Goal: Obtain resource: Download file/media

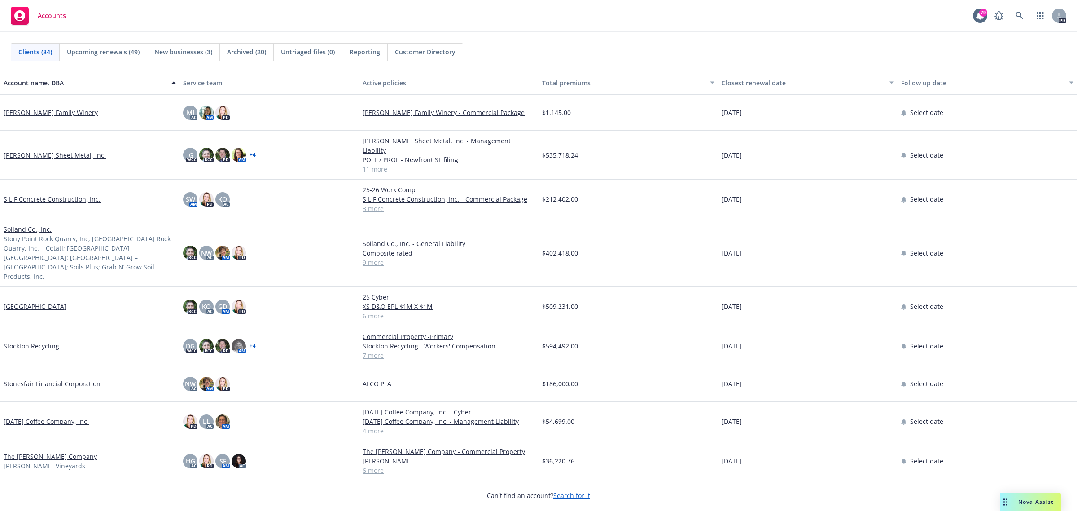
scroll to position [2412, 0]
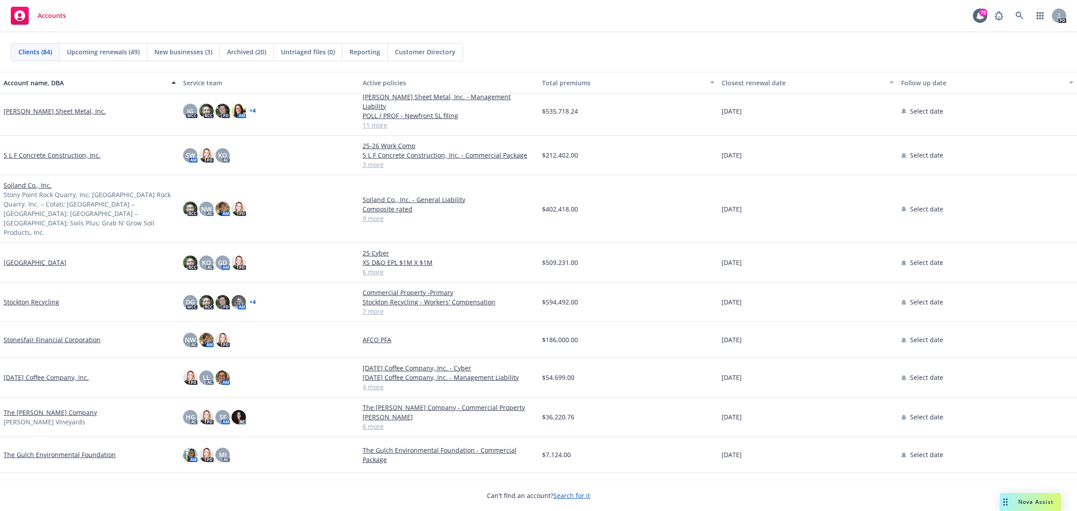
click at [37, 106] on link "[PERSON_NAME] Sheet Metal, Inc." at bounding box center [55, 110] width 102 height 9
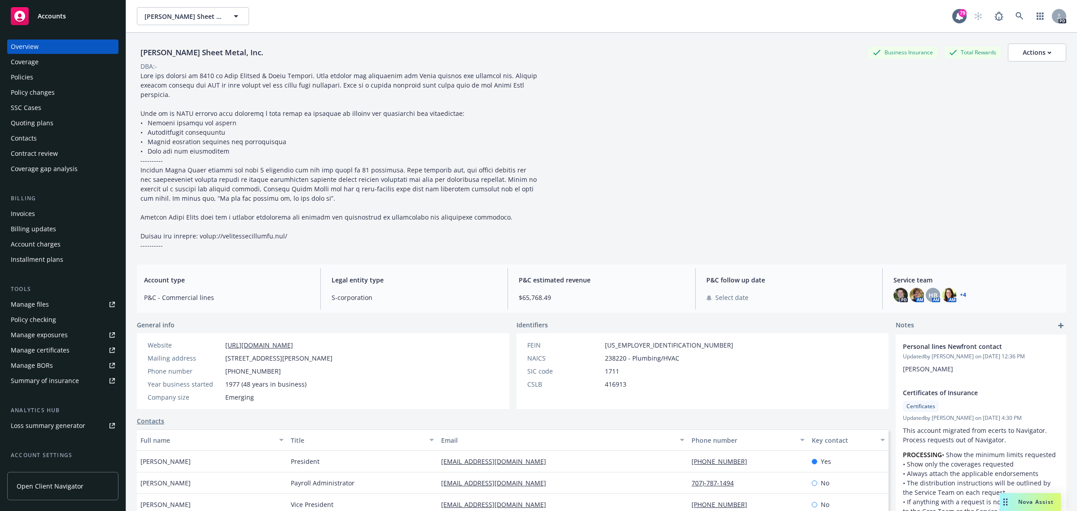
click at [22, 78] on div "Policies" at bounding box center [22, 77] width 22 height 14
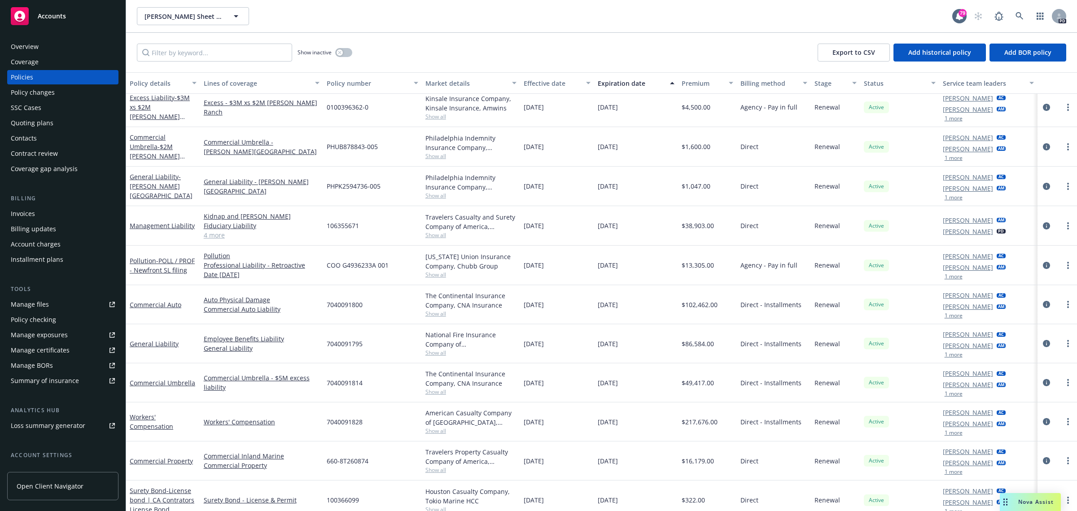
scroll to position [91, 0]
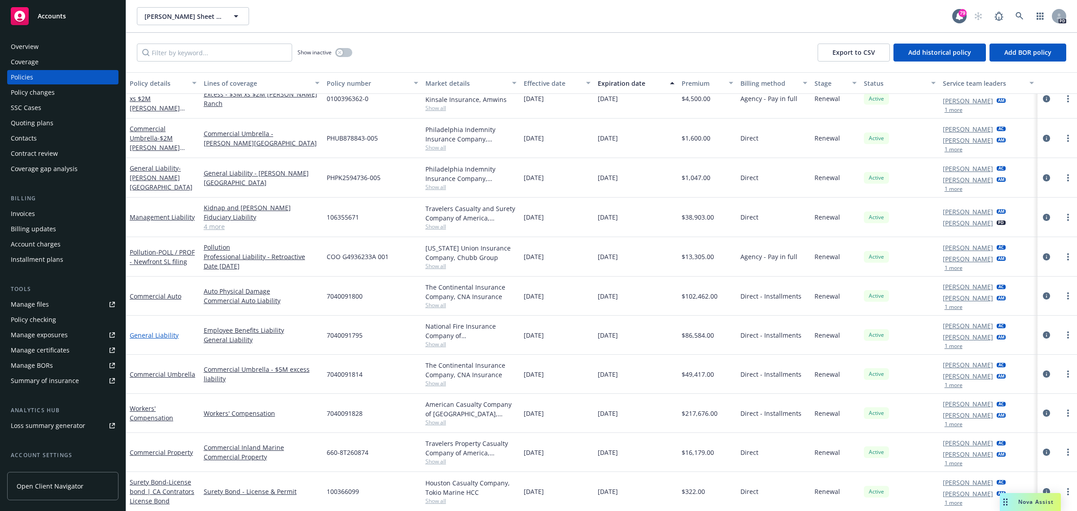
click at [151, 333] on link "General Liability" at bounding box center [154, 335] width 49 height 9
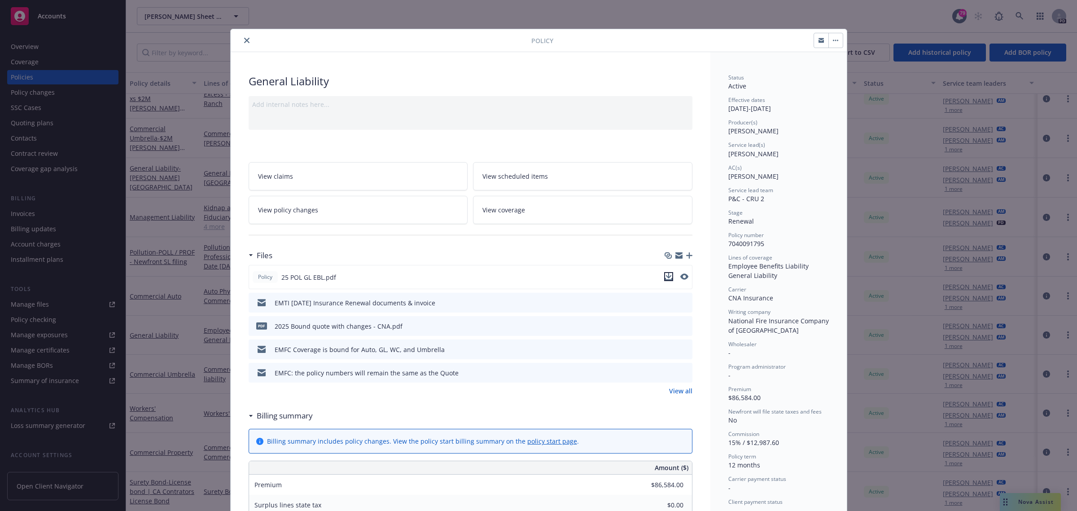
click at [666, 276] on icon "download file" at bounding box center [669, 275] width 6 height 5
click at [244, 39] on icon "close" at bounding box center [246, 40] width 5 height 5
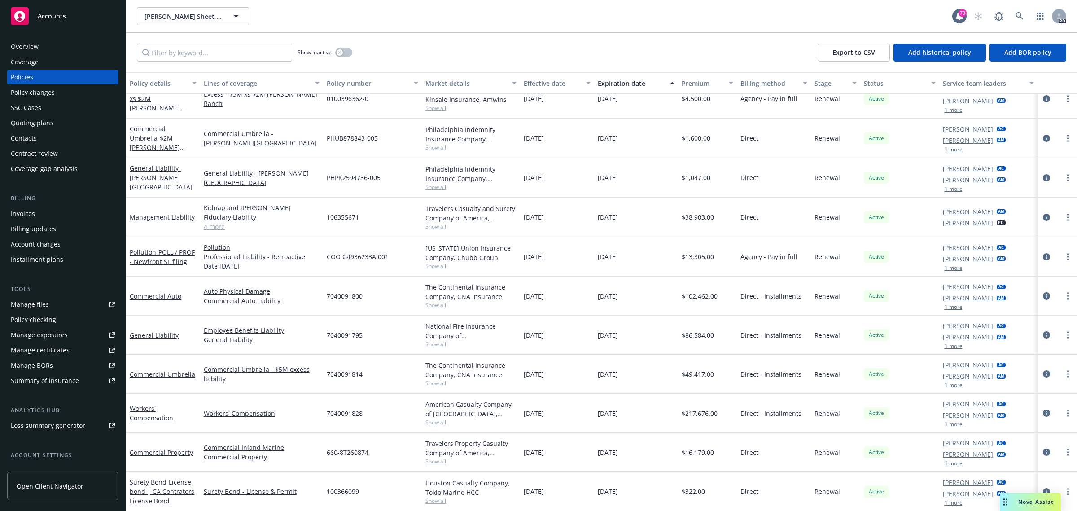
click at [55, 14] on span "Accounts" at bounding box center [52, 16] width 28 height 7
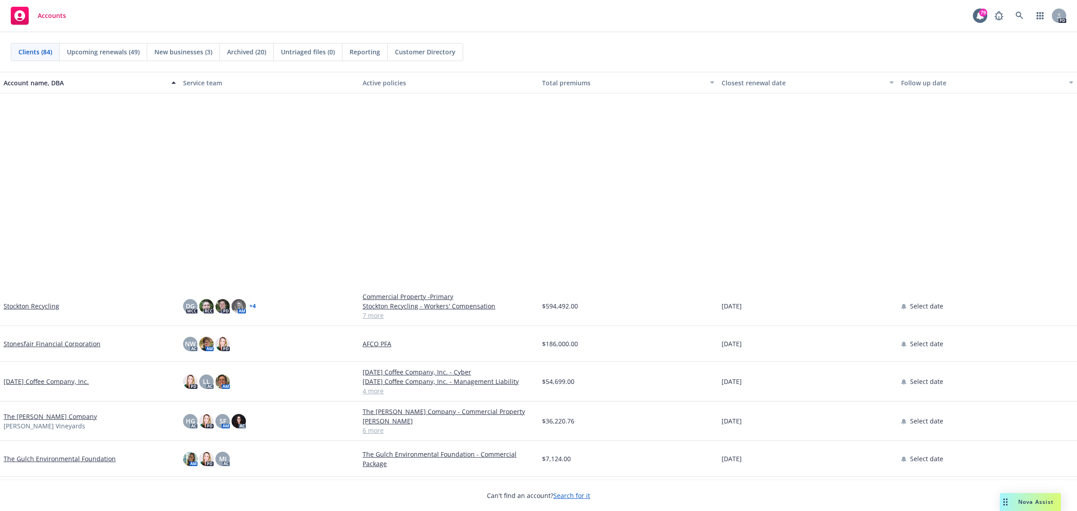
scroll to position [2630, 0]
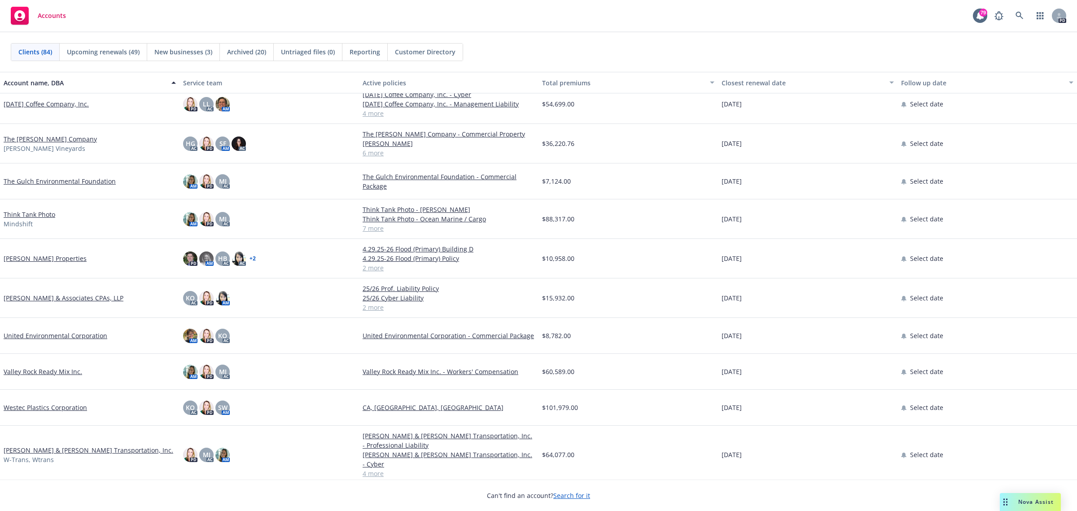
click at [17, 137] on link "The [PERSON_NAME] Company" at bounding box center [50, 138] width 93 height 9
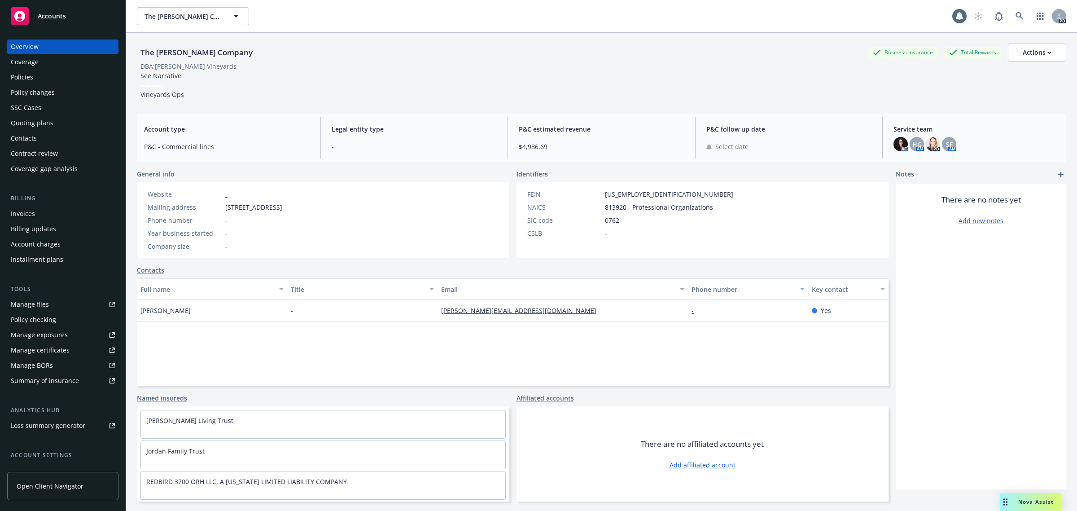
click at [19, 79] on div "Policies" at bounding box center [22, 77] width 22 height 14
